Goal: Task Accomplishment & Management: Manage account settings

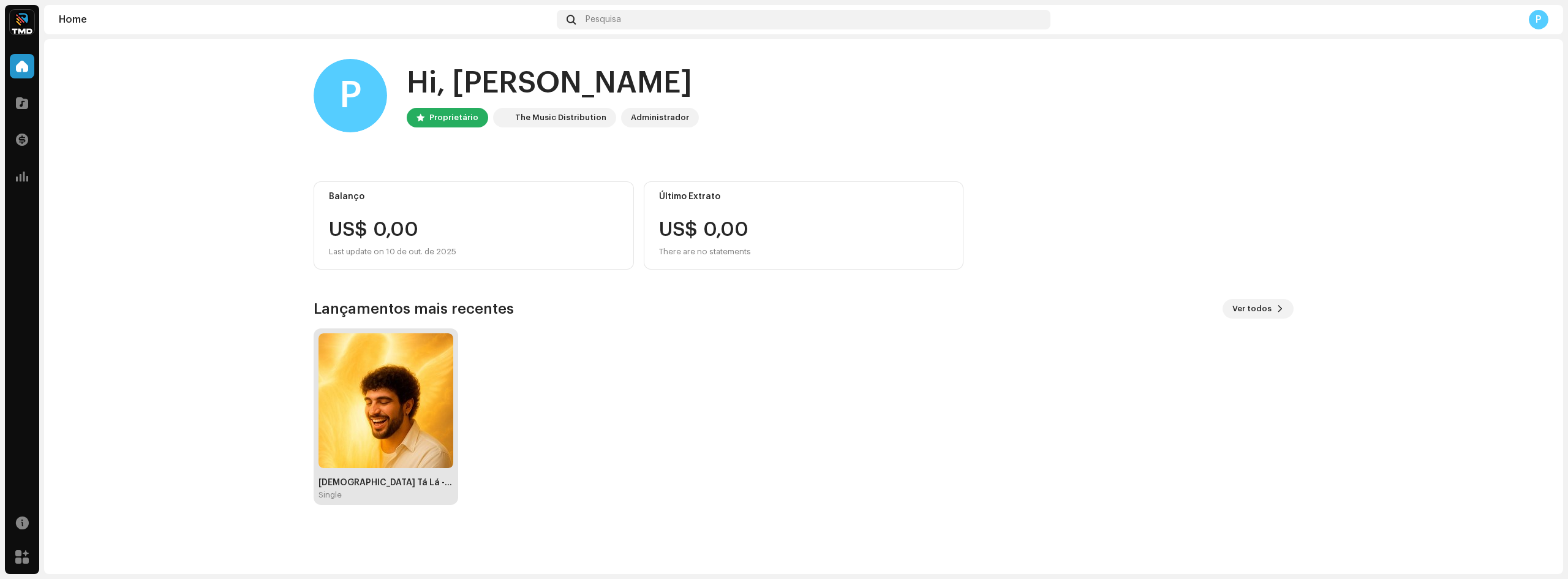
click at [416, 395] on img at bounding box center [386, 400] width 135 height 135
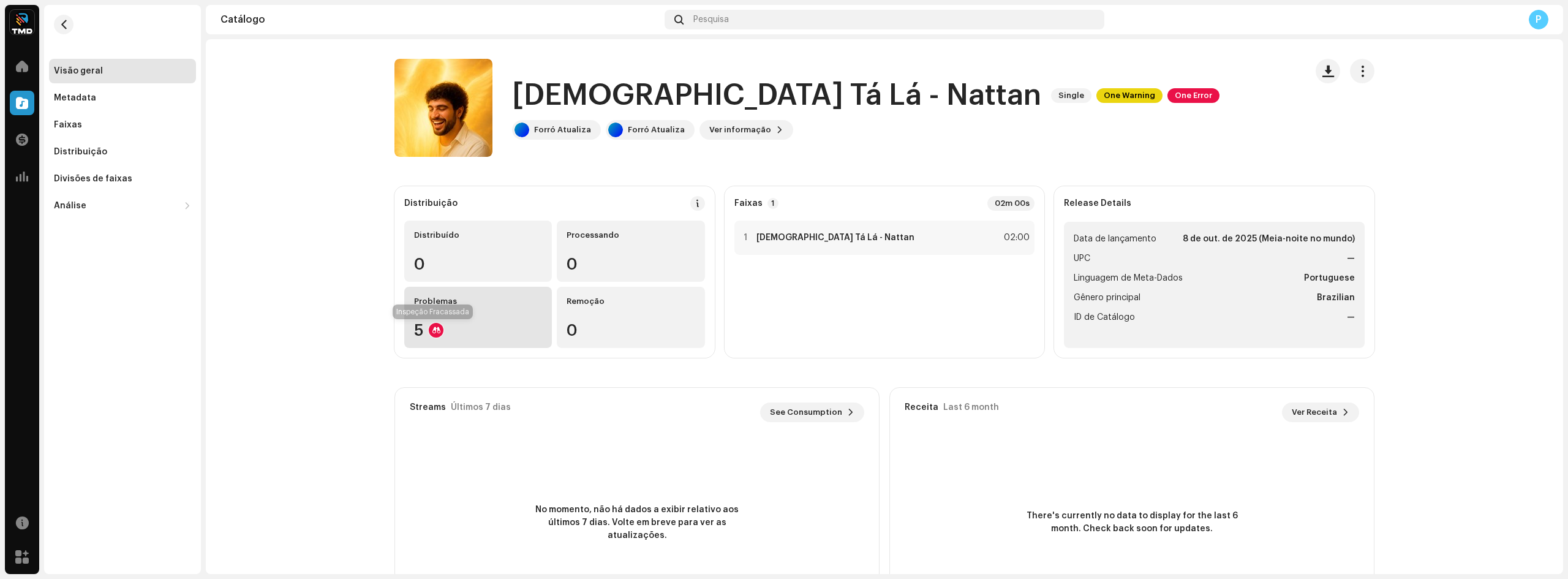
click at [436, 323] on re-a-icon-status-badge at bounding box center [436, 329] width 15 height 15
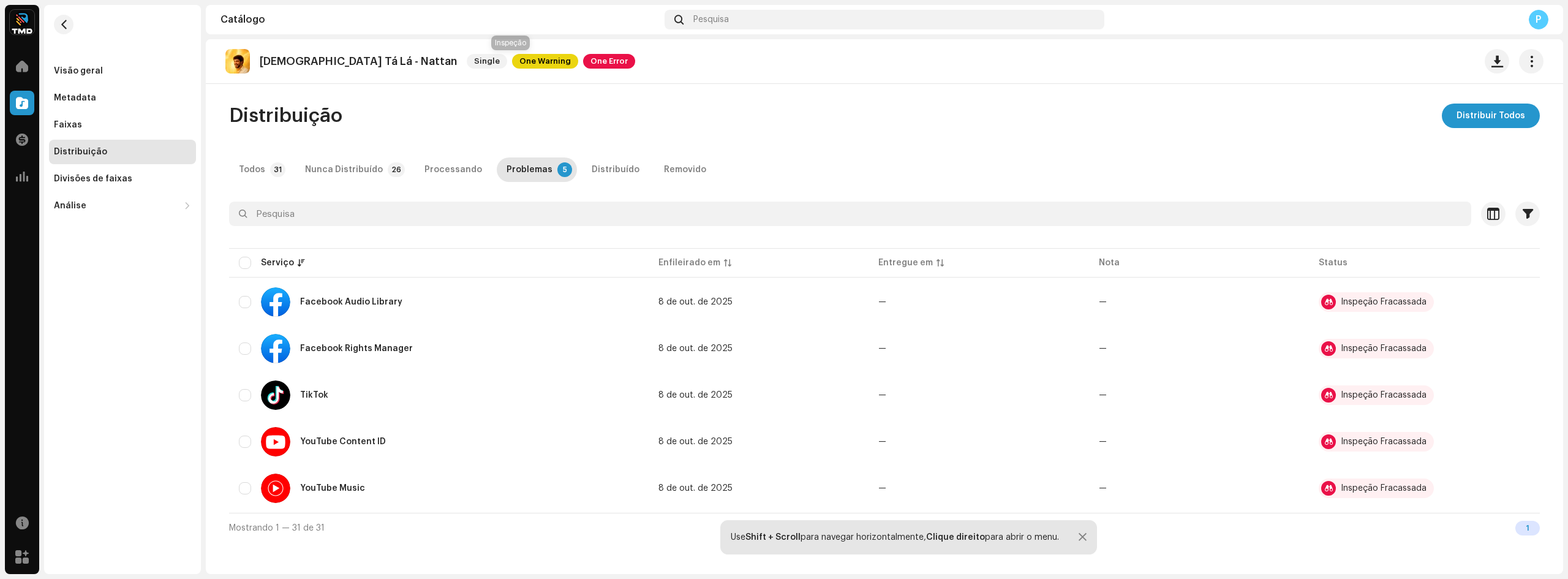
click at [583, 59] on span "One Error" at bounding box center [610, 60] width 52 height 15
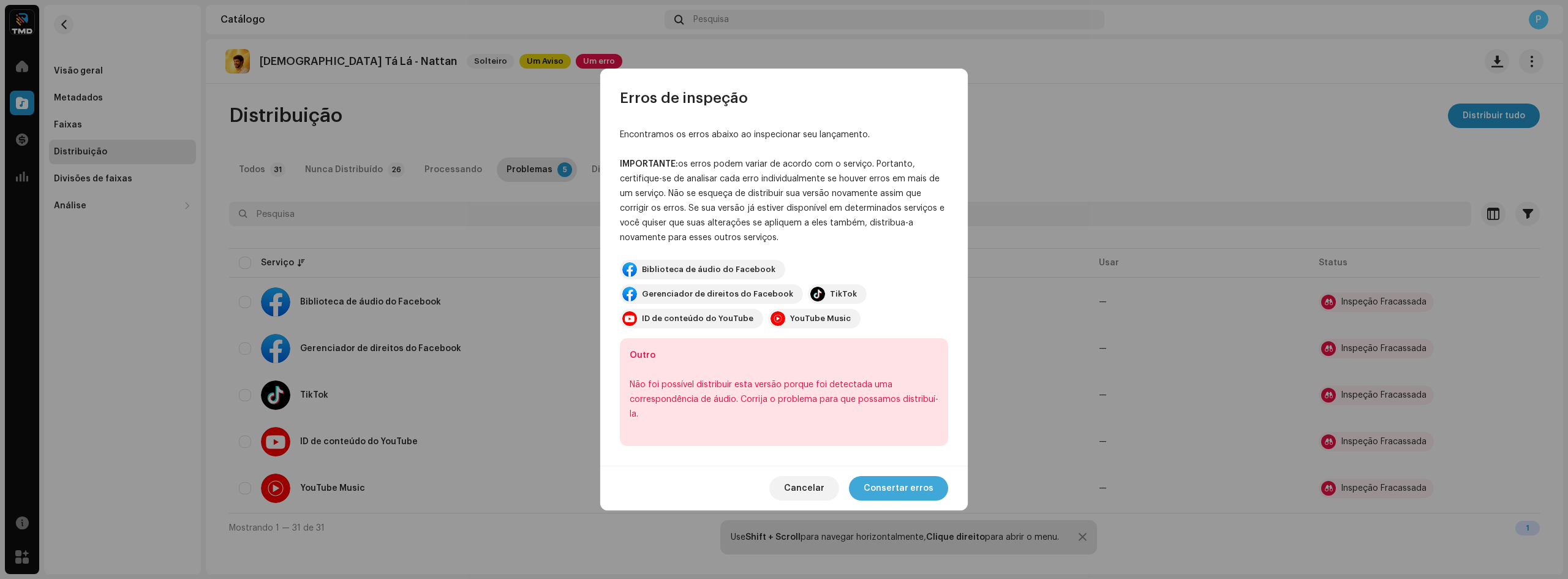
click at [889, 490] on span "Consertar erros" at bounding box center [899, 488] width 70 height 24
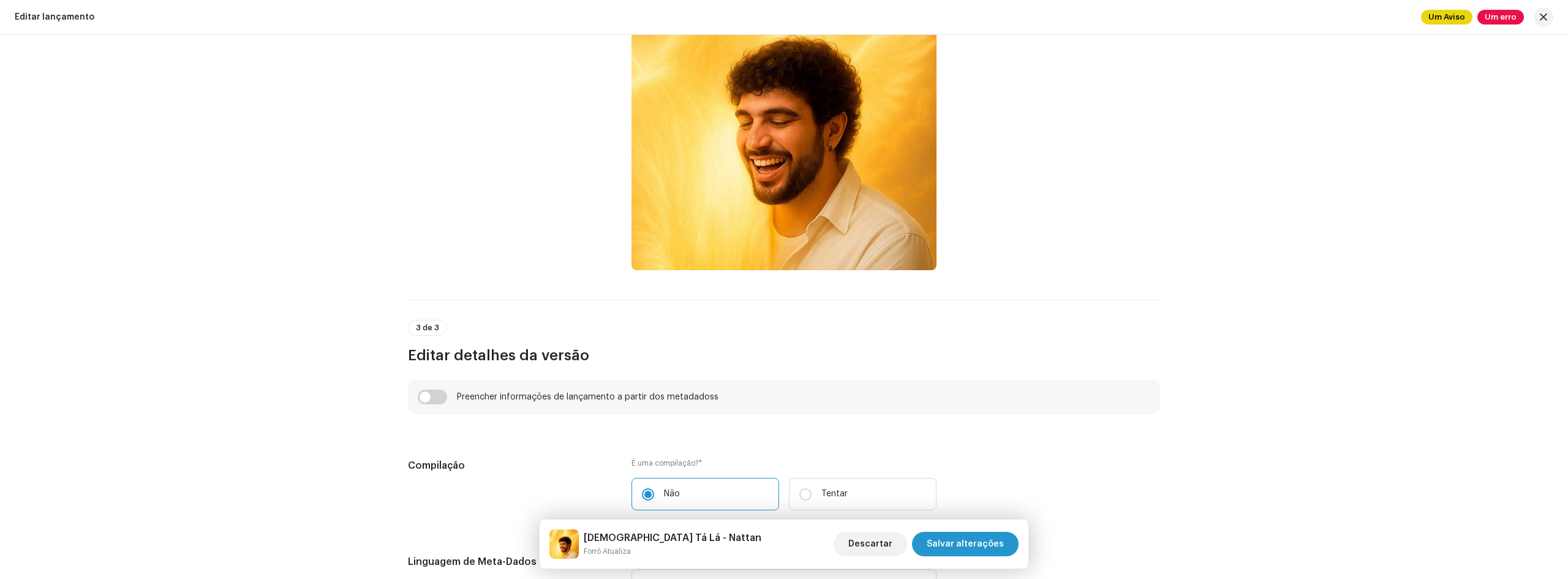
scroll to position [796, 0]
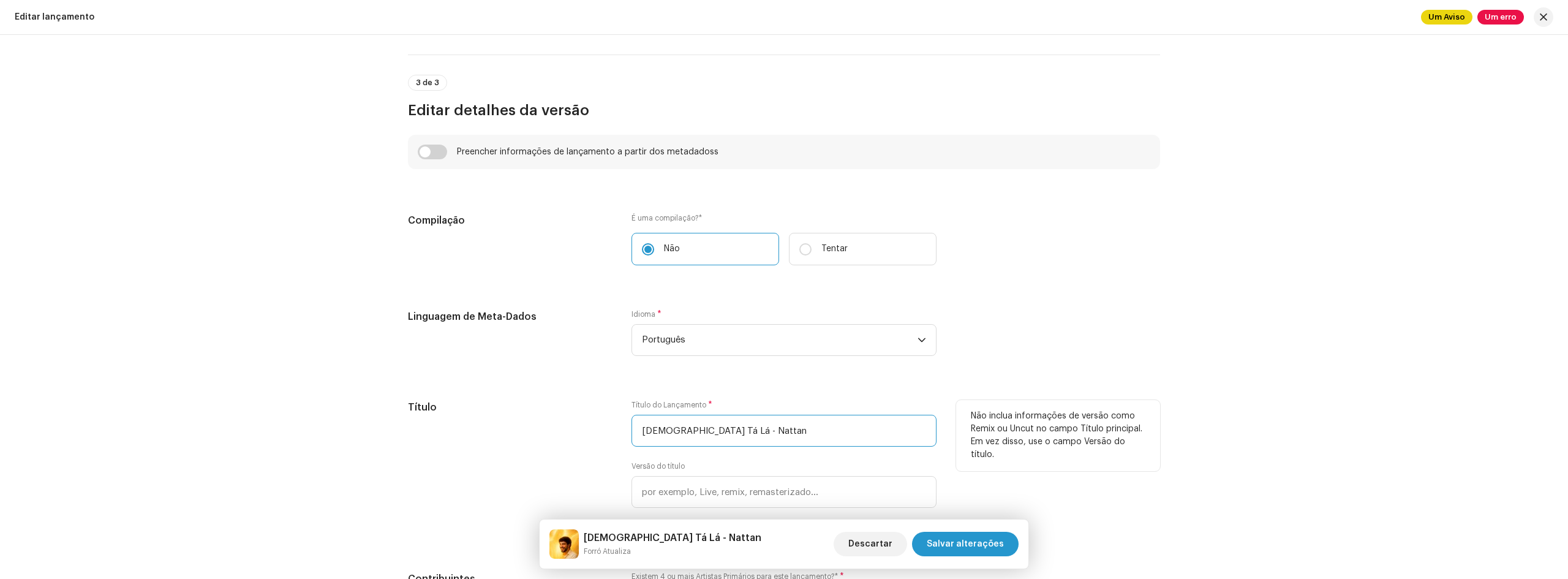
click at [769, 436] on input "[DEMOGRAPHIC_DATA] Tá Lá - Nattan" at bounding box center [784, 430] width 305 height 32
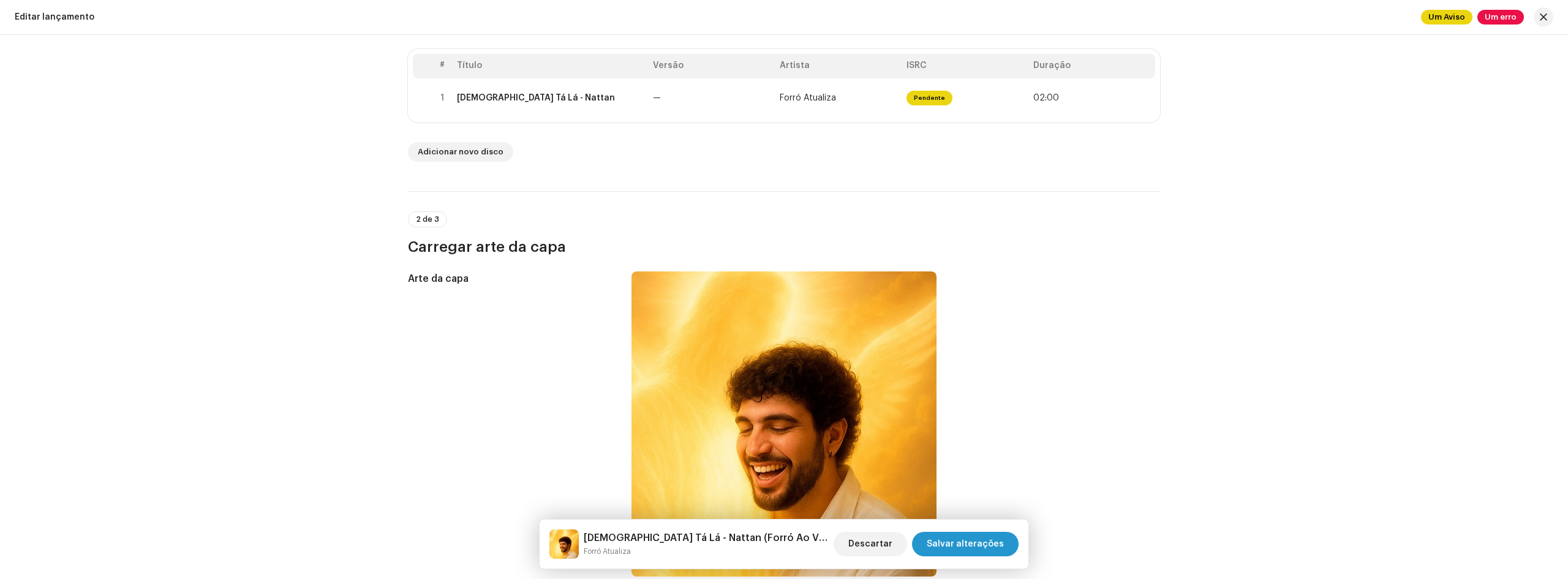
scroll to position [0, 0]
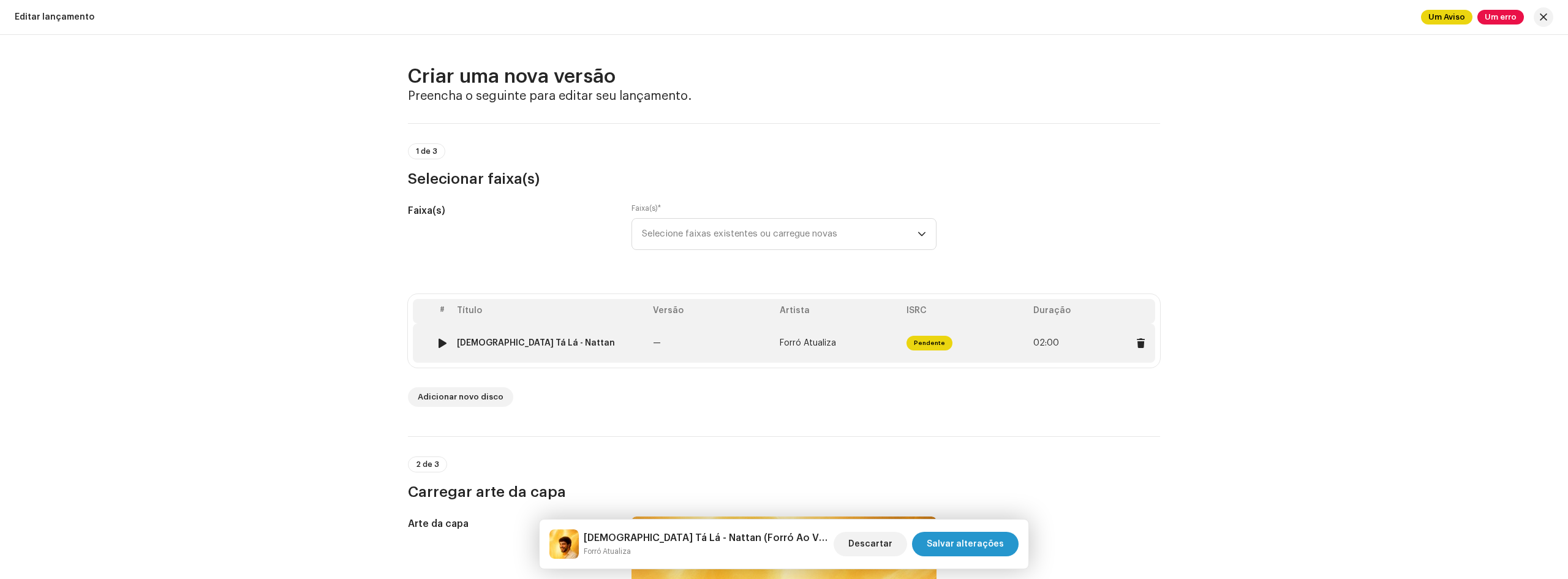
type input "[DEMOGRAPHIC_DATA] Tá Lá - Nattan (Forró Ao Vivo)"
click at [940, 340] on span "Pendente" at bounding box center [929, 342] width 46 height 15
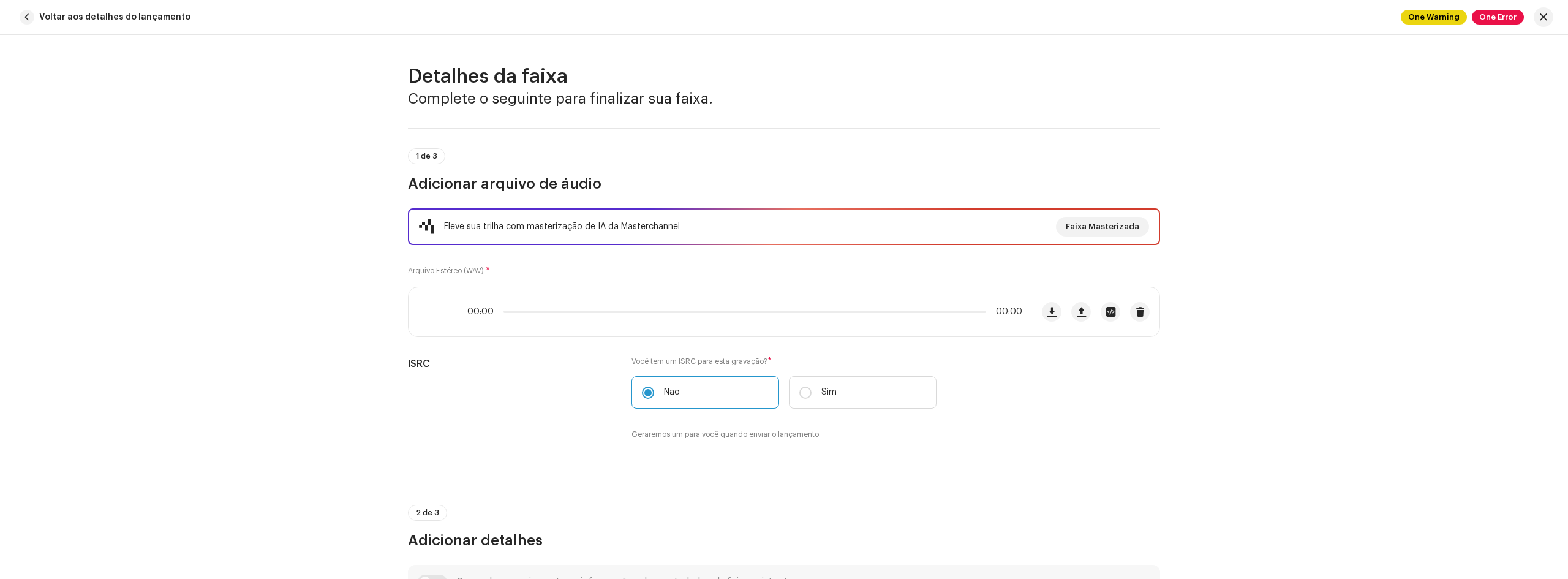
scroll to position [515, 0]
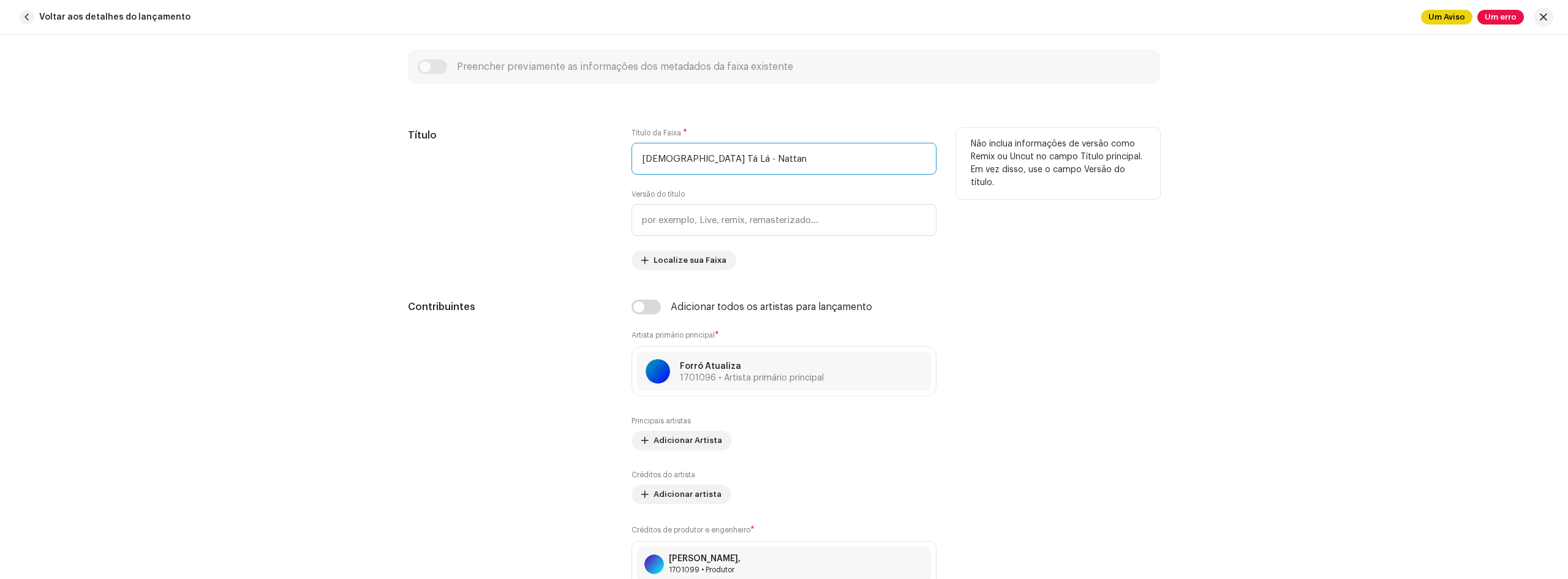
click at [766, 159] on input "[DEMOGRAPHIC_DATA] Tá Lá - Nattan" at bounding box center [784, 158] width 305 height 32
paste input "(Forró Ao Vivo)"
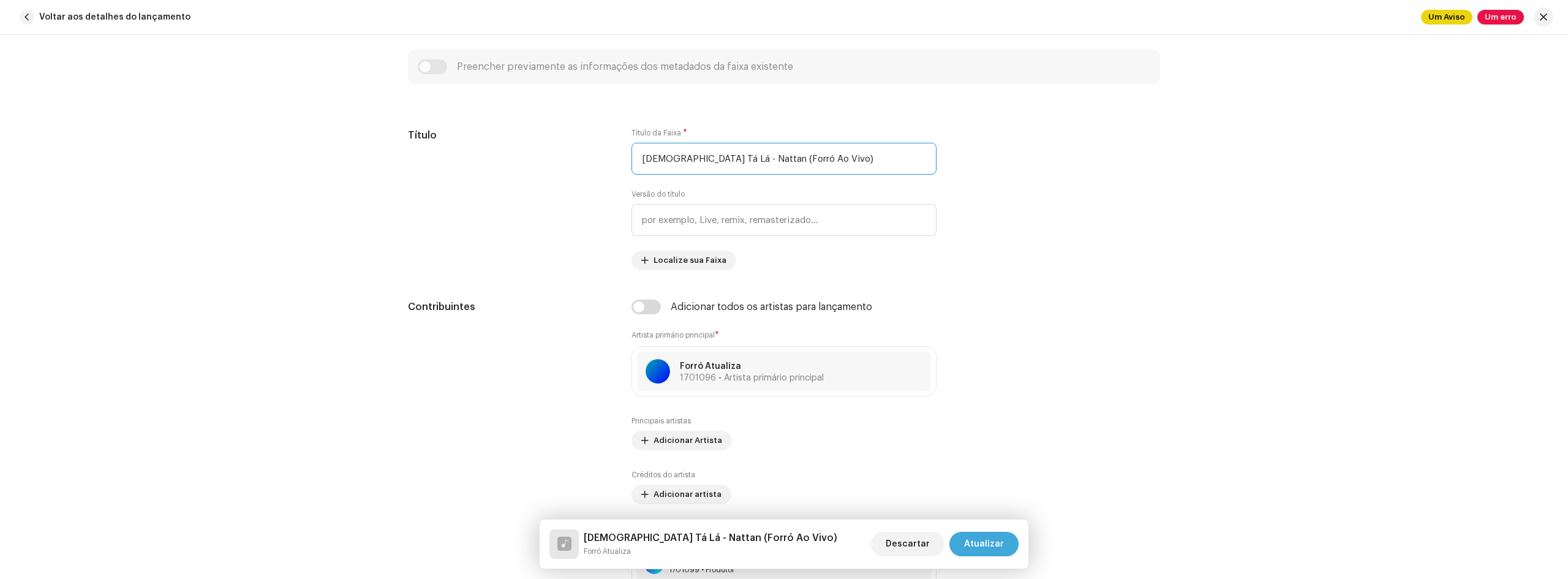
type input "[DEMOGRAPHIC_DATA] Tá Lá - Nattan (Forró Ao Vivo)"
click at [998, 535] on span "Atualizar" at bounding box center [984, 543] width 40 height 24
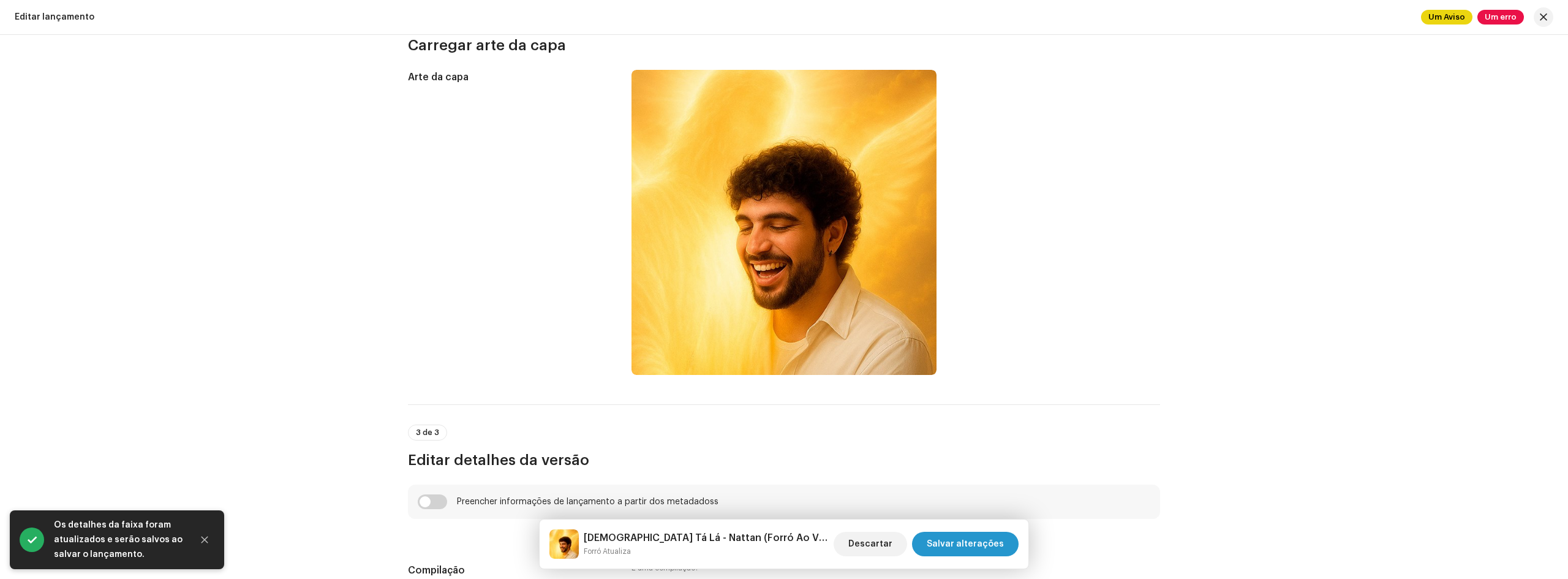
scroll to position [490, 0]
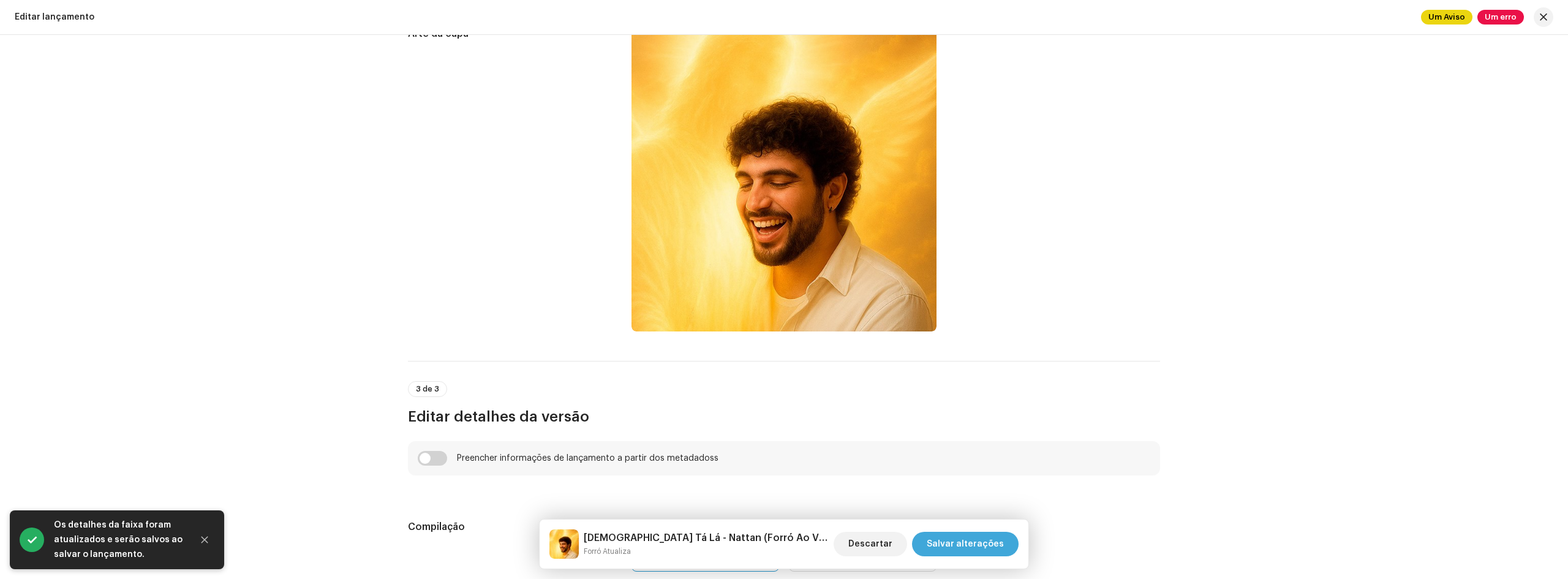
click at [983, 545] on span "Salvar alterações" at bounding box center [964, 543] width 77 height 24
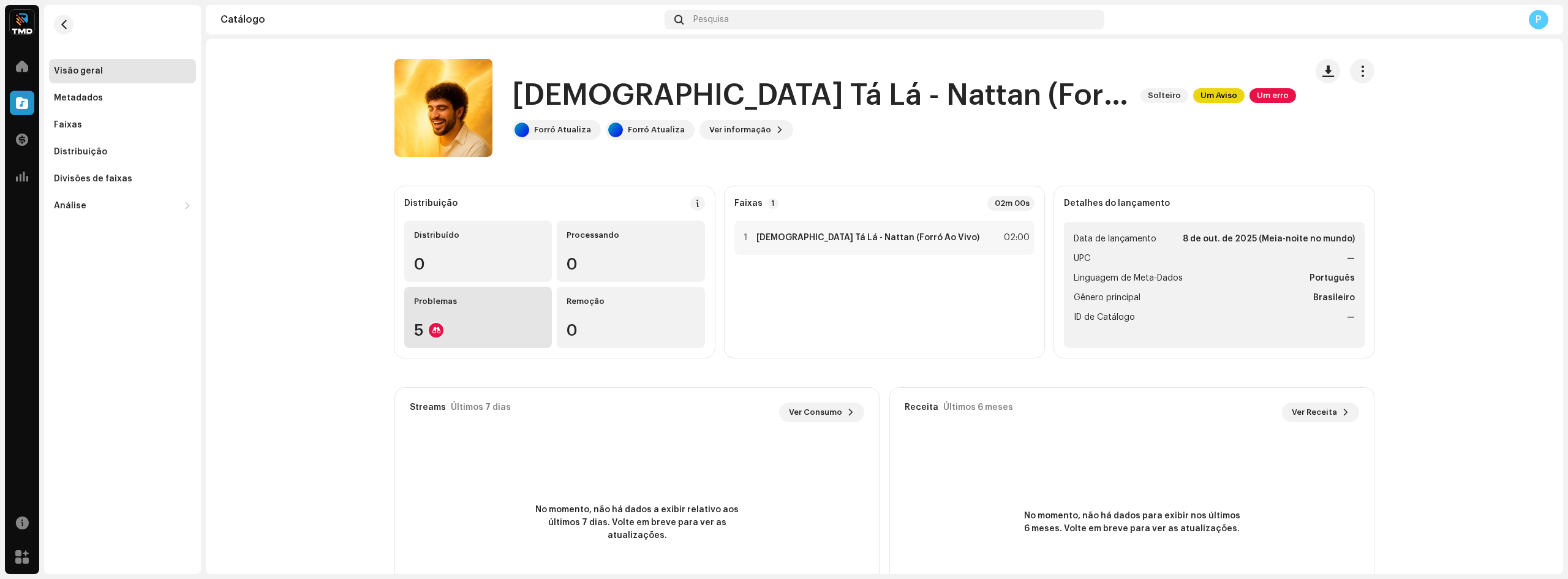
click at [471, 322] on div "5" at bounding box center [478, 329] width 128 height 16
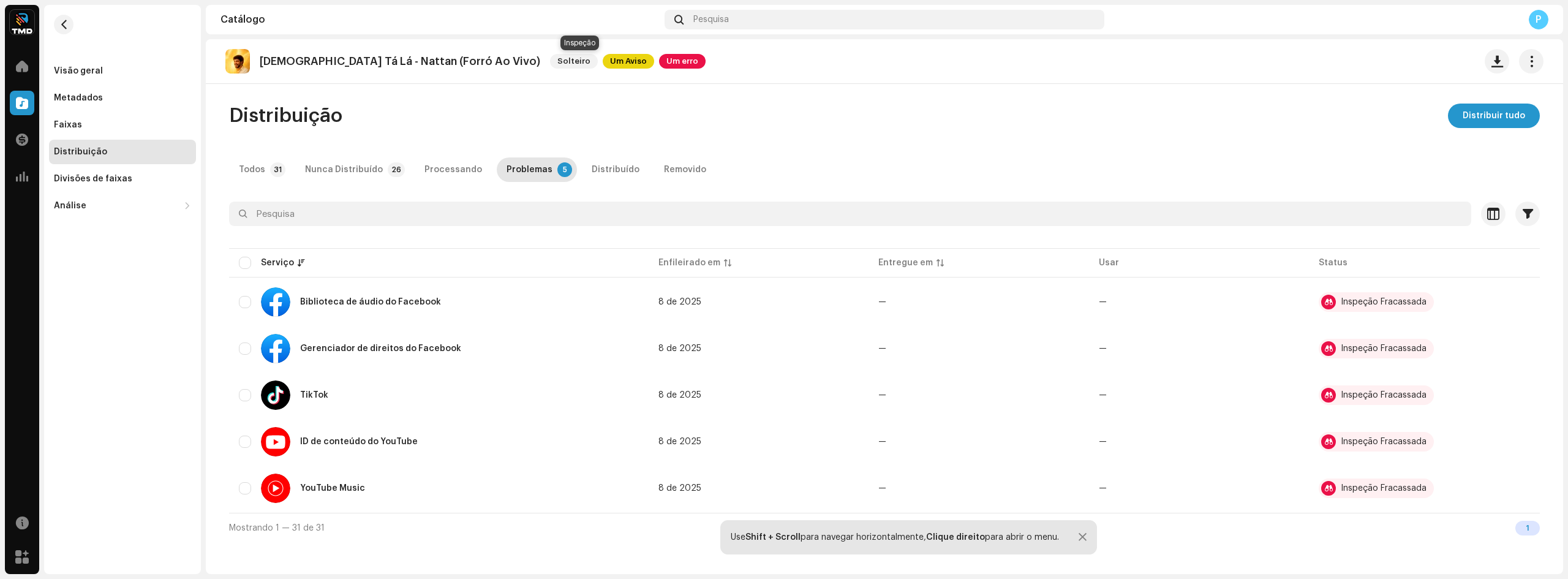
click at [667, 58] on font "Um erro" at bounding box center [682, 61] width 32 height 8
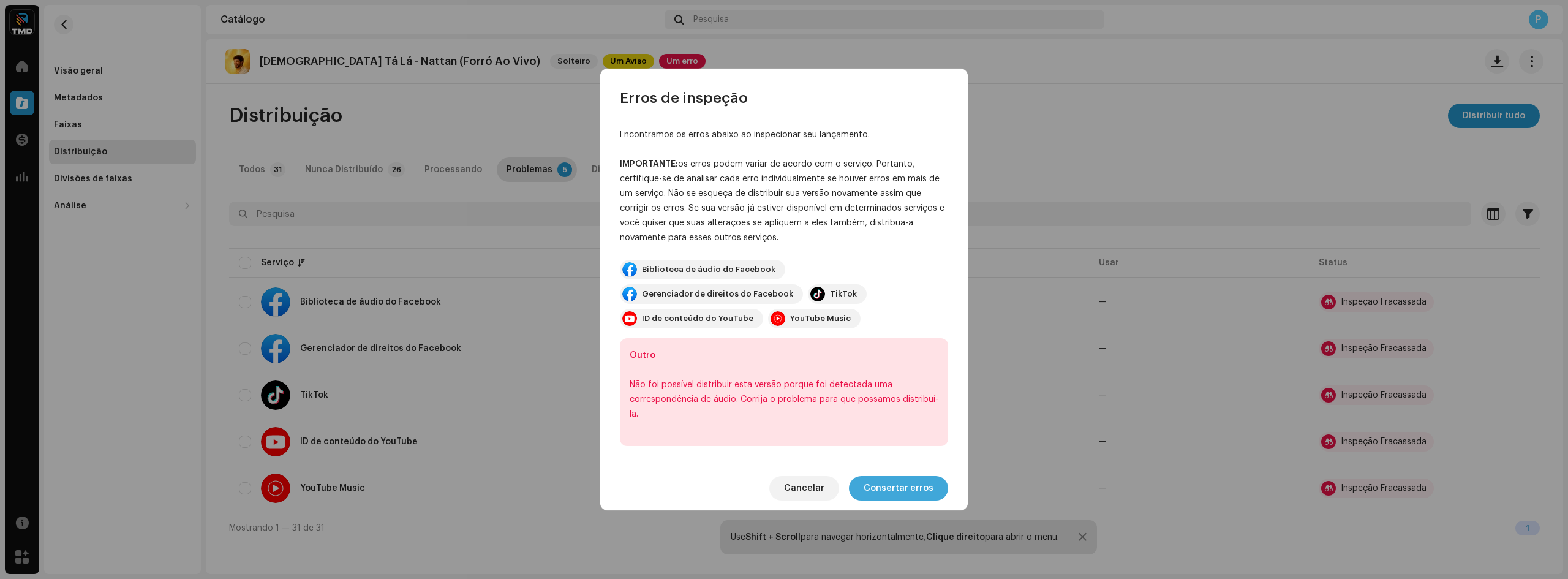
click at [910, 486] on font "Consertar erros" at bounding box center [899, 488] width 70 height 9
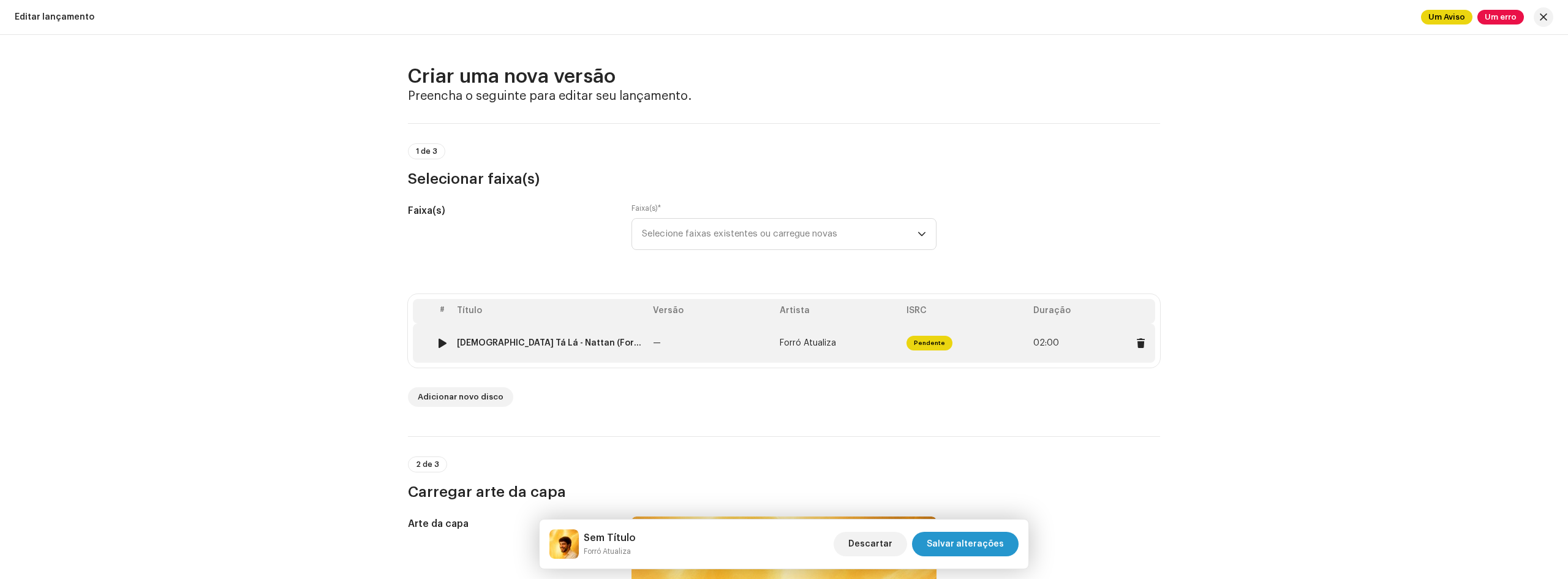
click at [950, 345] on td "Pendente" at bounding box center [965, 343] width 126 height 39
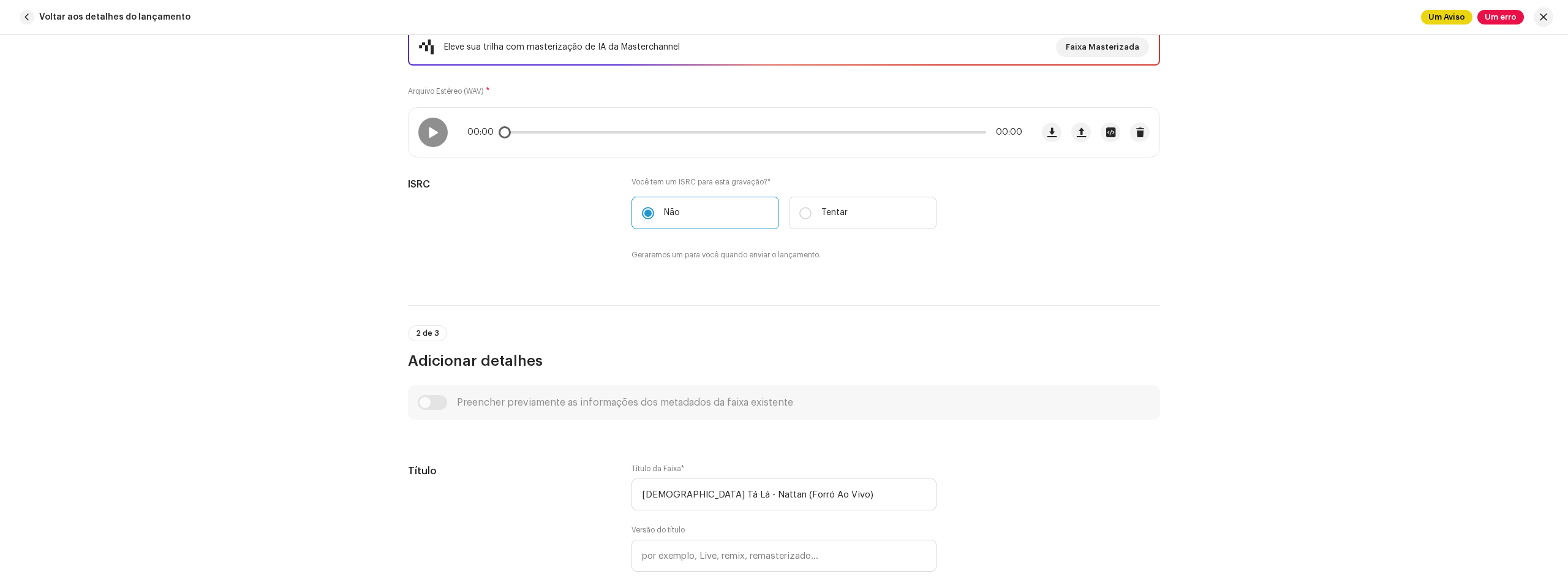
scroll to position [122, 0]
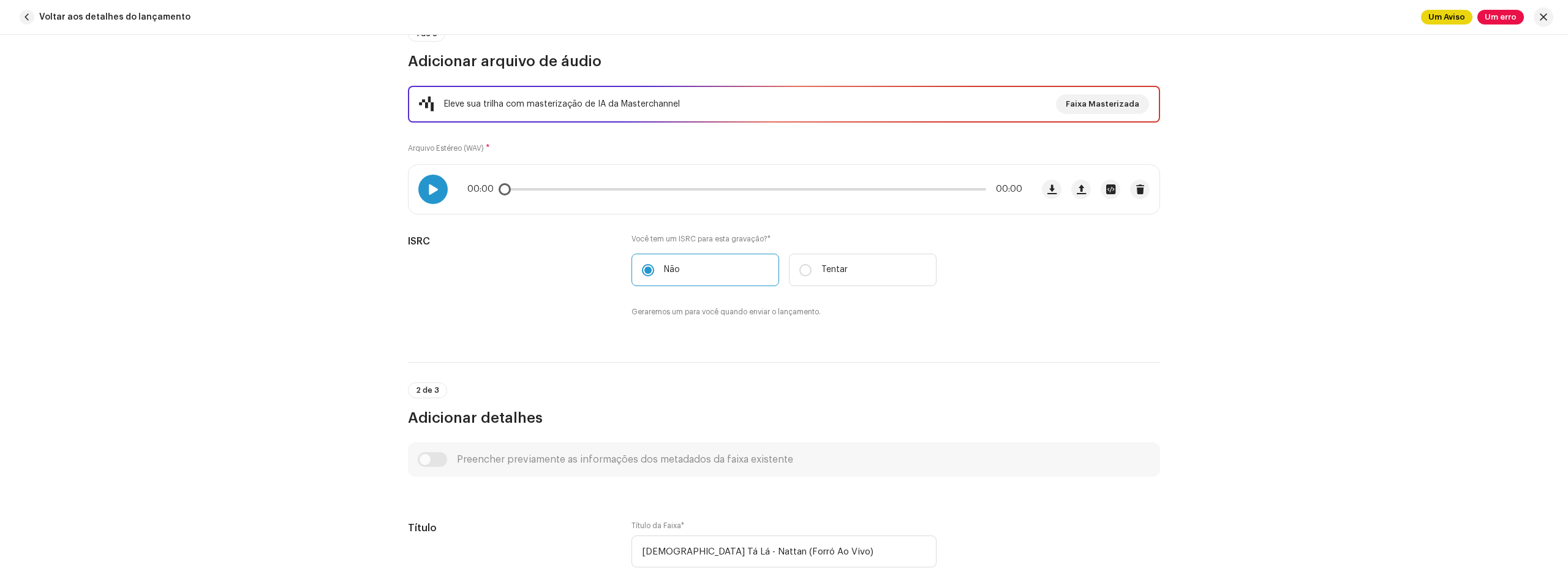
click at [435, 187] on span at bounding box center [433, 189] width 11 height 10
click at [677, 189] on p-slider at bounding box center [745, 188] width 483 height 3
click at [428, 185] on span at bounding box center [433, 189] width 11 height 10
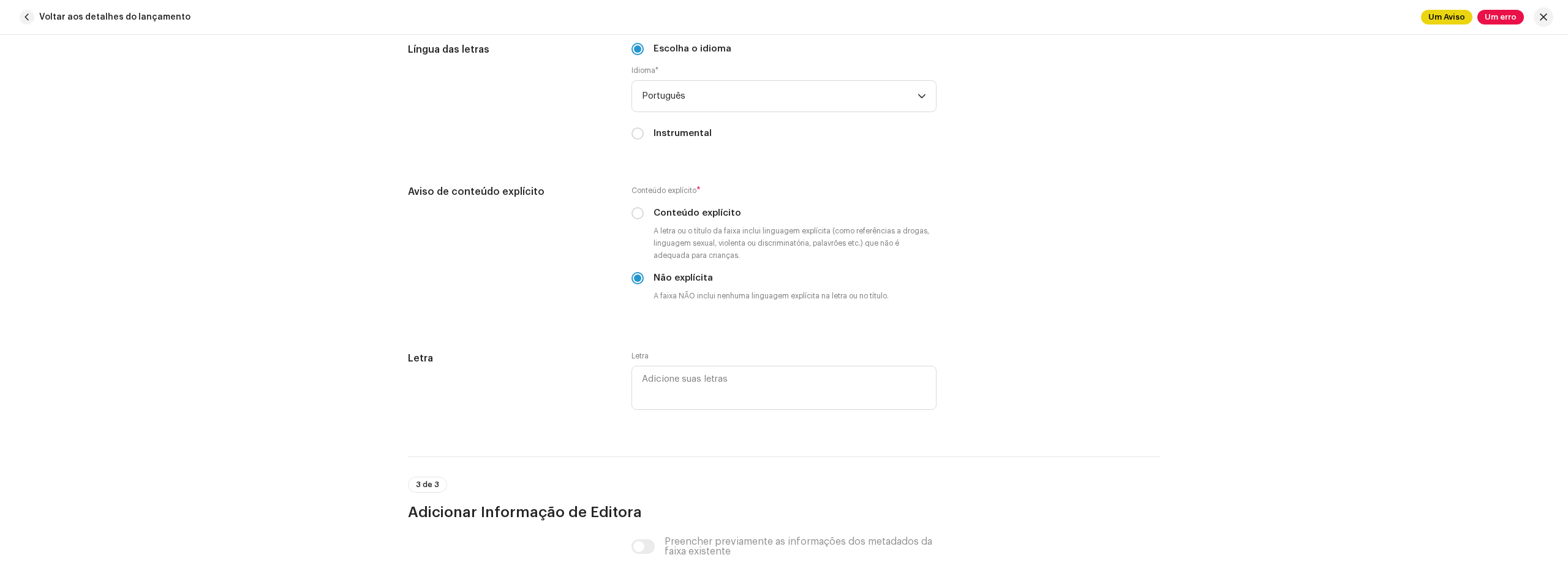
scroll to position [2010, 0]
